Goal: Task Accomplishment & Management: Use online tool/utility

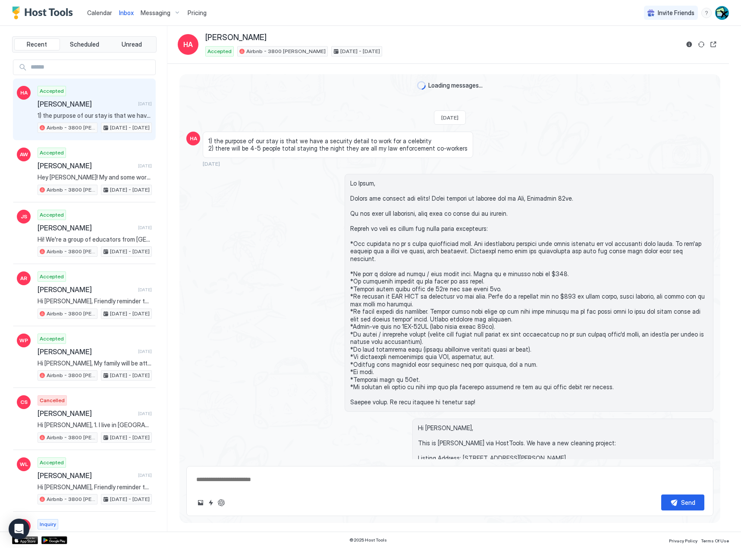
scroll to position [180, 0]
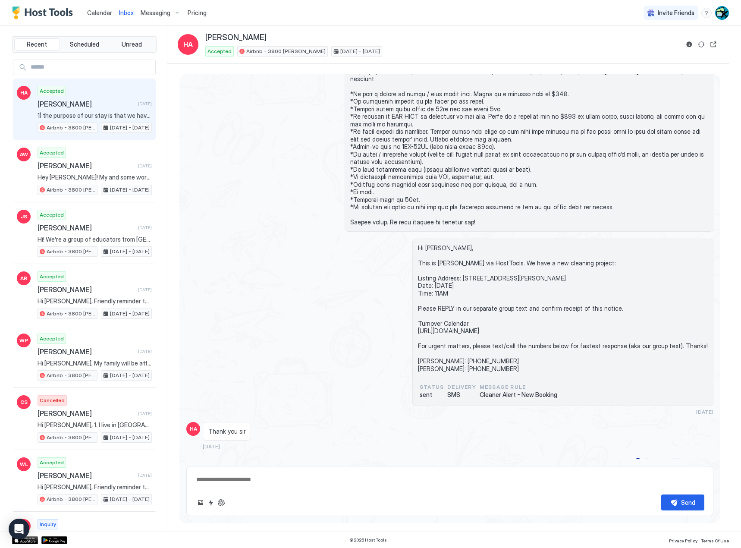
click at [98, 17] on div "Calendar" at bounding box center [100, 13] width 32 height 16
type textarea "*"
click at [90, 6] on div "Calendar" at bounding box center [100, 13] width 32 height 16
click at [103, 13] on span "Calendar" at bounding box center [99, 12] width 25 height 7
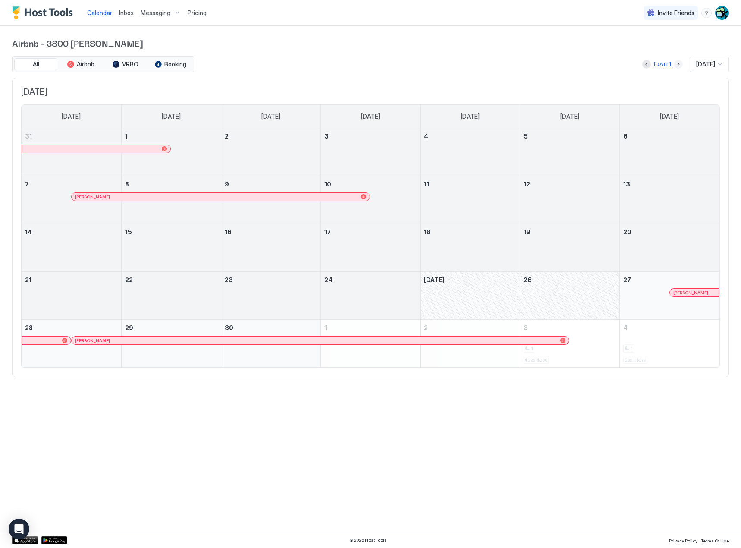
click at [674, 66] on button "Next month" at bounding box center [678, 64] width 9 height 9
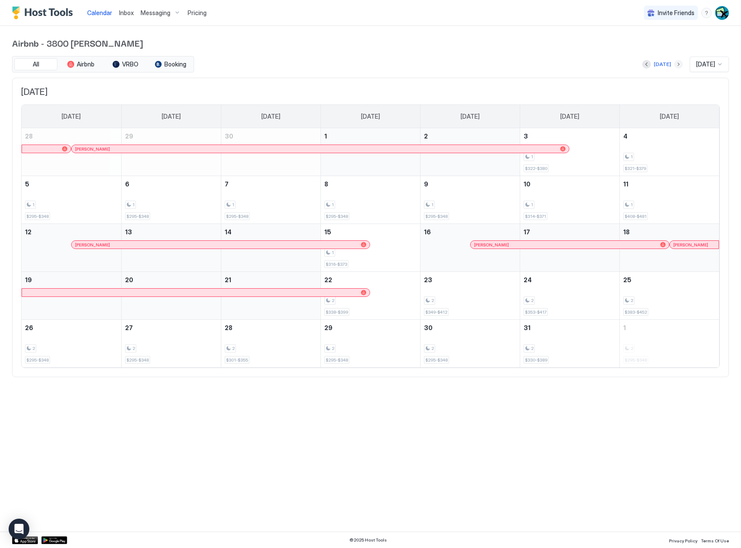
click at [674, 66] on button "Next month" at bounding box center [678, 64] width 9 height 9
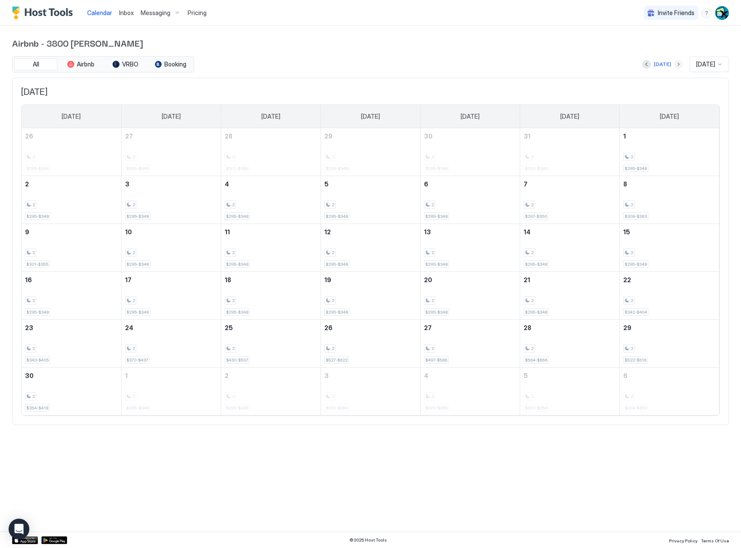
click at [674, 66] on button "Next month" at bounding box center [678, 64] width 9 height 9
click at [655, 63] on div "[DATE]" at bounding box center [662, 64] width 17 height 8
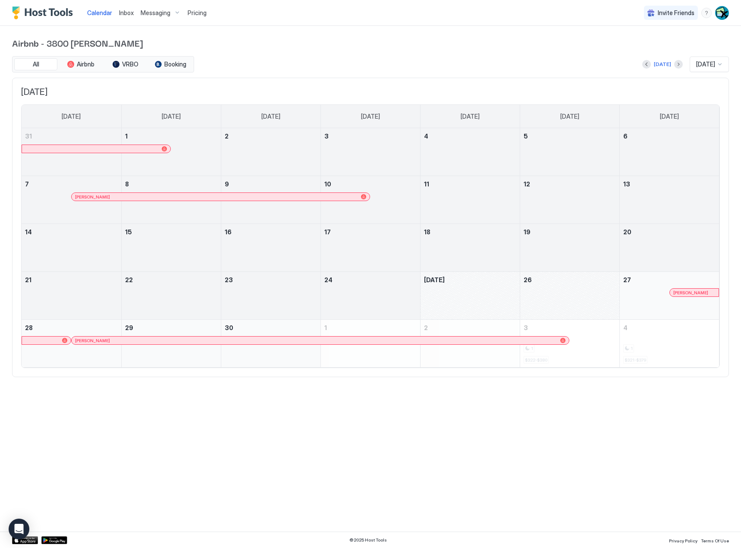
click at [574, 54] on div "Airbnb - 3800 [PERSON_NAME] All Airbnb VRBO Booking [DATE] [DATE] [DATE] [DATE]…" at bounding box center [370, 207] width 717 height 362
